Goal: Task Accomplishment & Management: Manage account settings

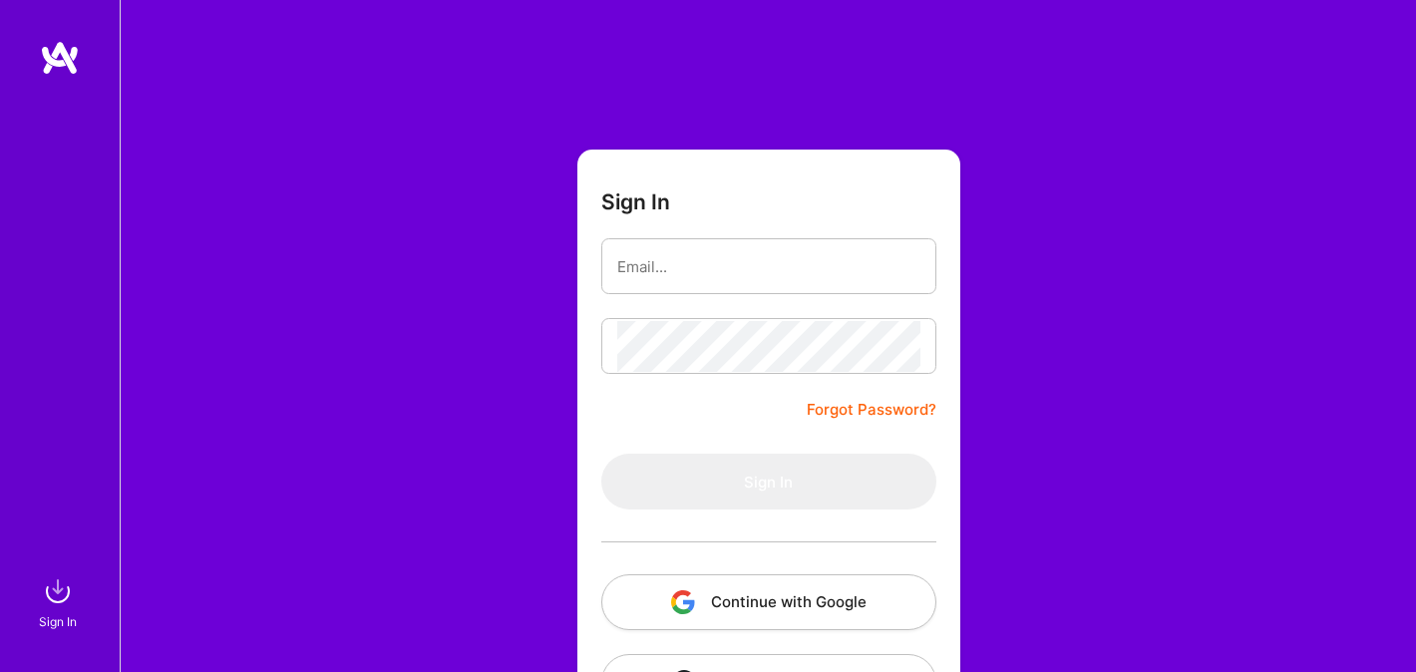
click at [749, 548] on div at bounding box center [768, 542] width 335 height 65
click at [749, 570] on div at bounding box center [768, 542] width 335 height 65
click at [746, 576] on button "Continue with Google" at bounding box center [768, 602] width 335 height 56
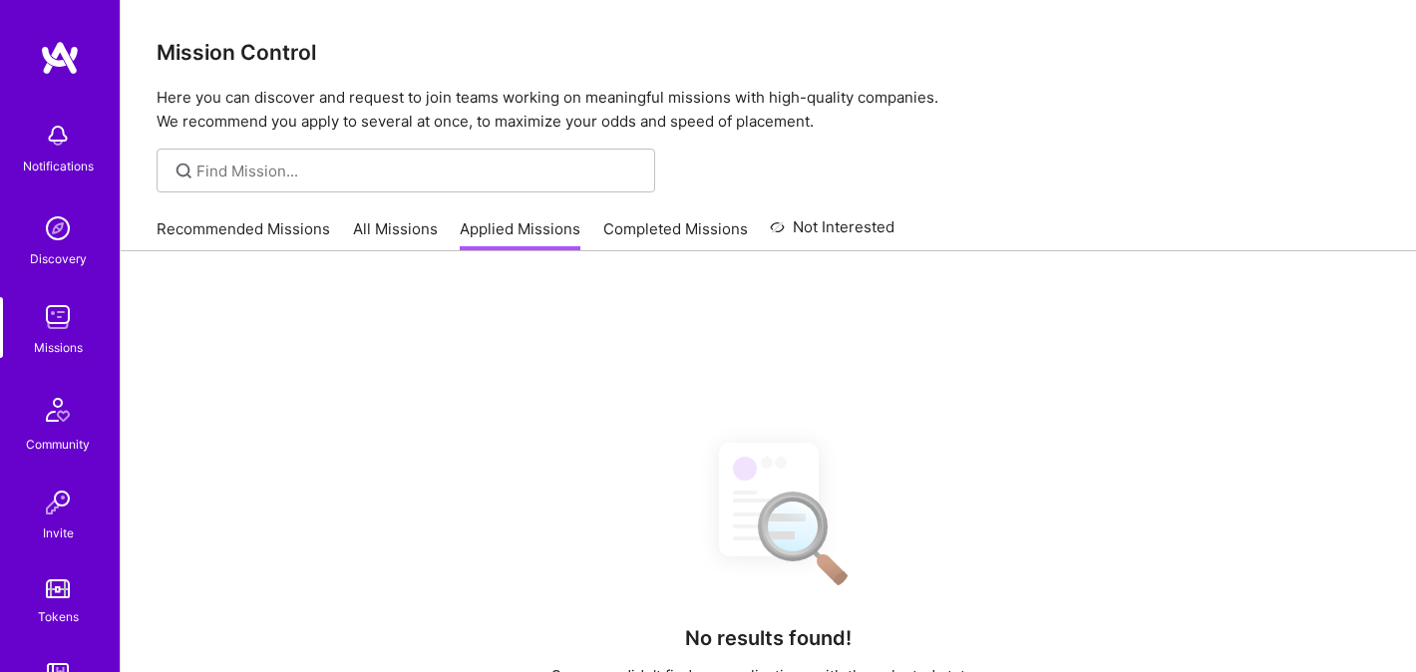
scroll to position [314, 0]
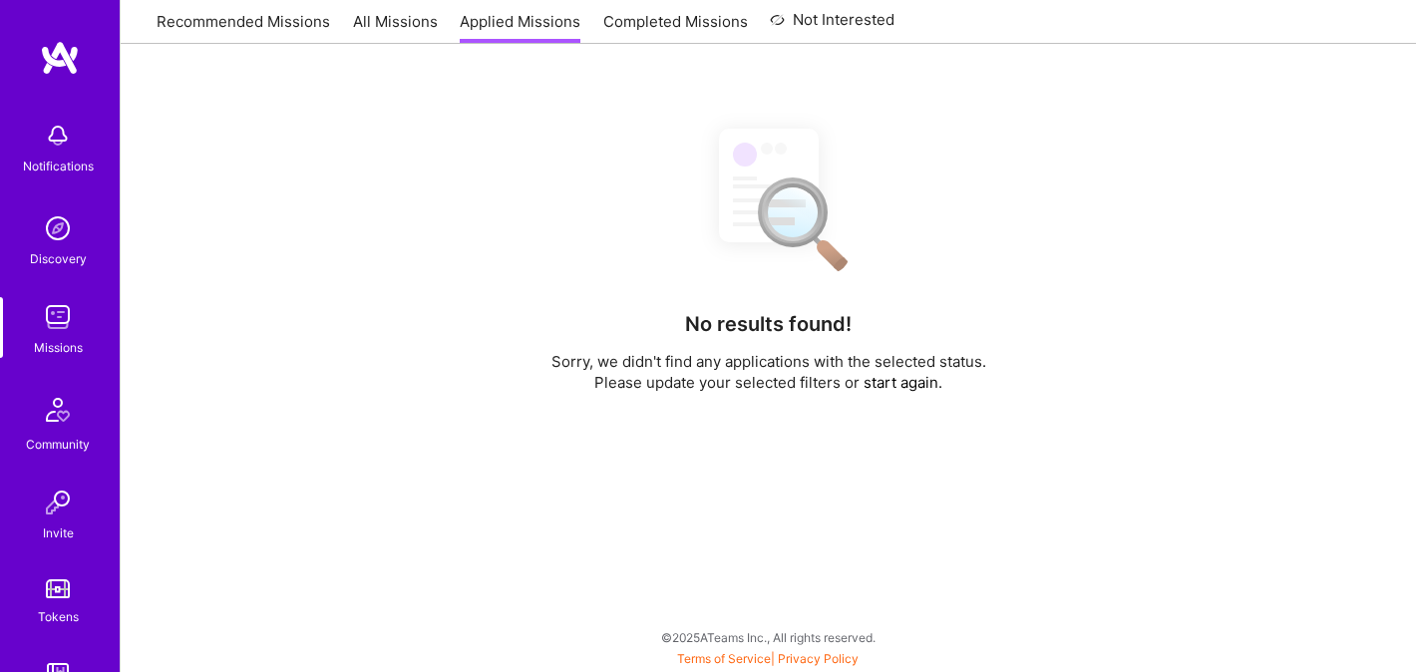
click at [243, 31] on div "Recommended Missions All Missions Applied Missions Completed Missions Not Inter…" at bounding box center [526, 21] width 738 height 43
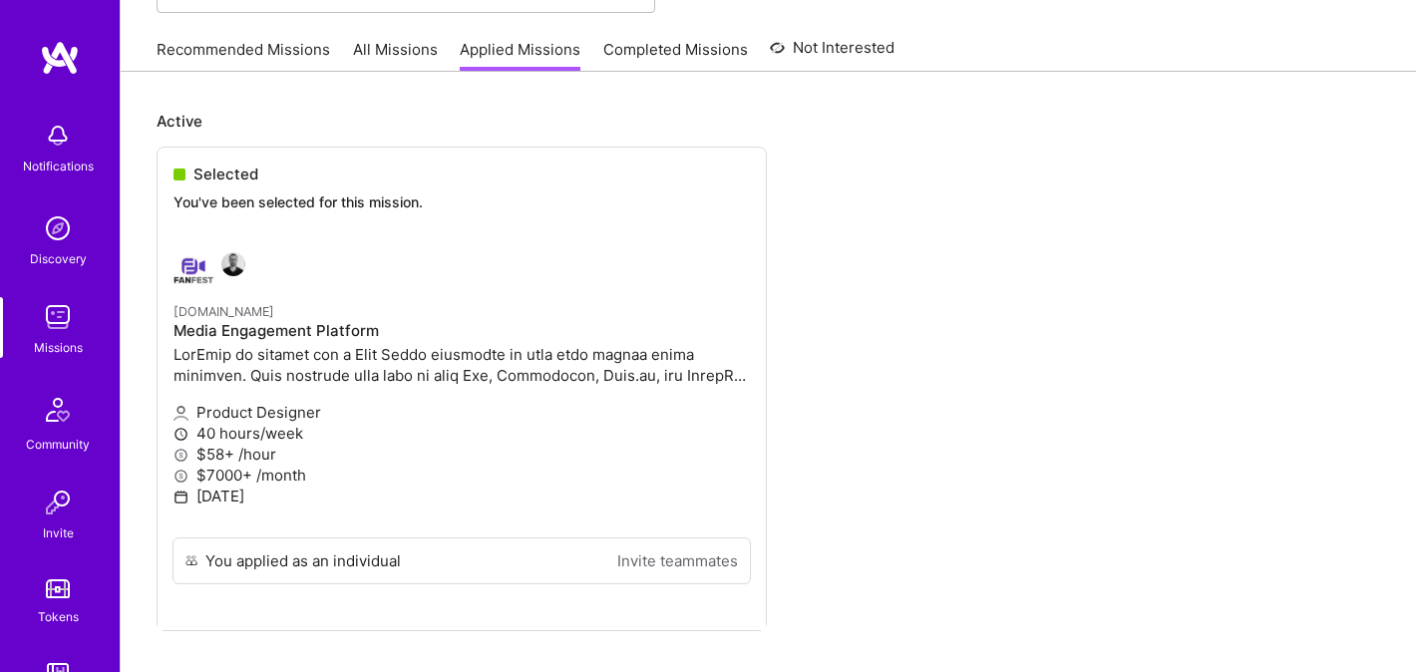
click at [262, 50] on link "Recommended Missions" at bounding box center [244, 55] width 174 height 33
